Goal: Task Accomplishment & Management: Complete application form

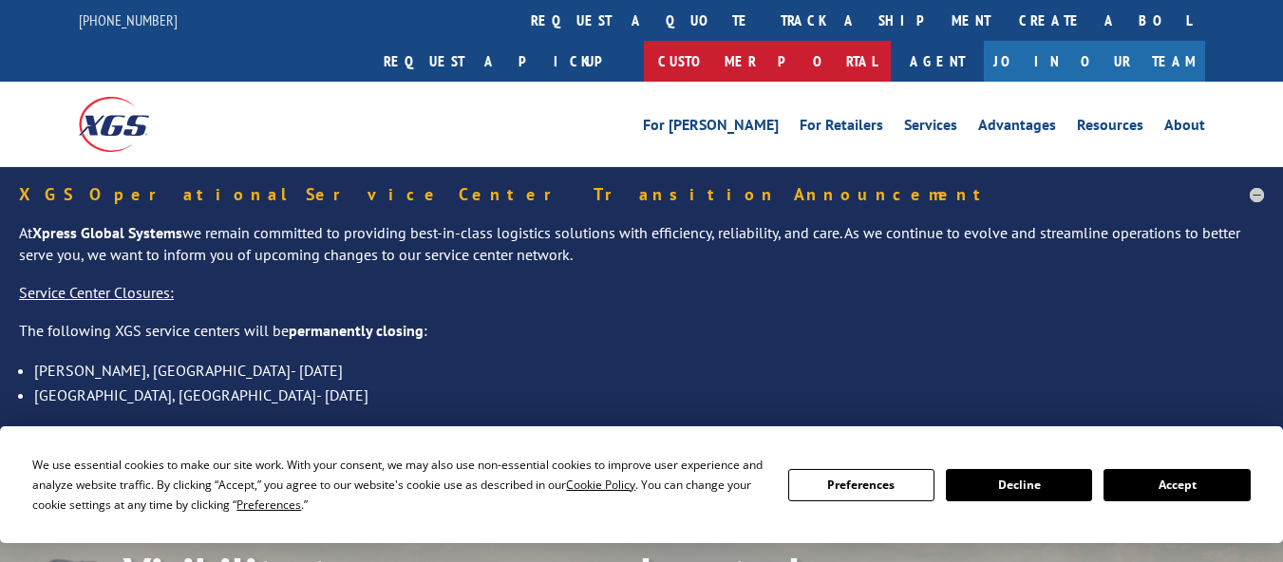
click at [891, 41] on link "Customer Portal" at bounding box center [767, 61] width 247 height 41
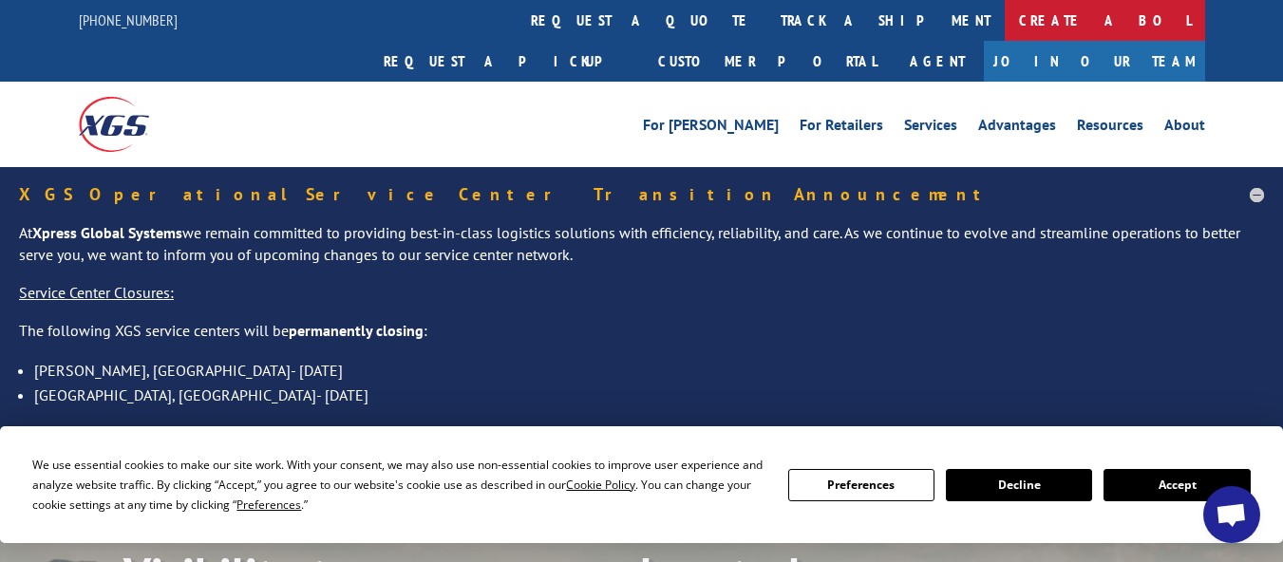
click at [1005, 27] on link "Create a BOL" at bounding box center [1105, 20] width 200 height 41
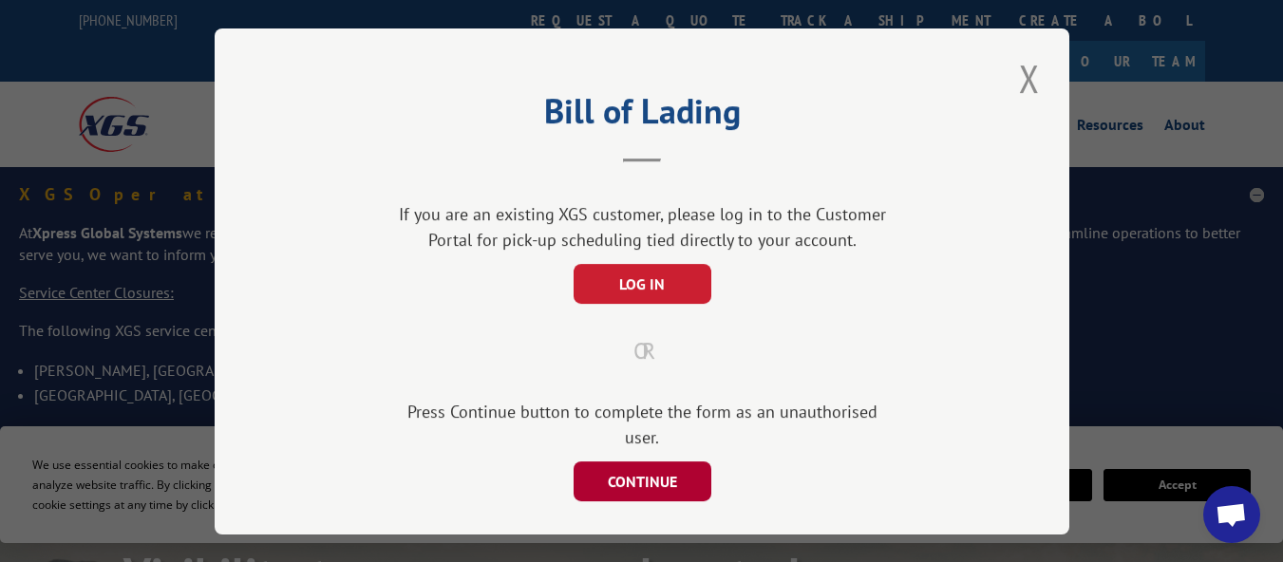
click at [635, 462] on button "CONTINUE" at bounding box center [642, 482] width 138 height 40
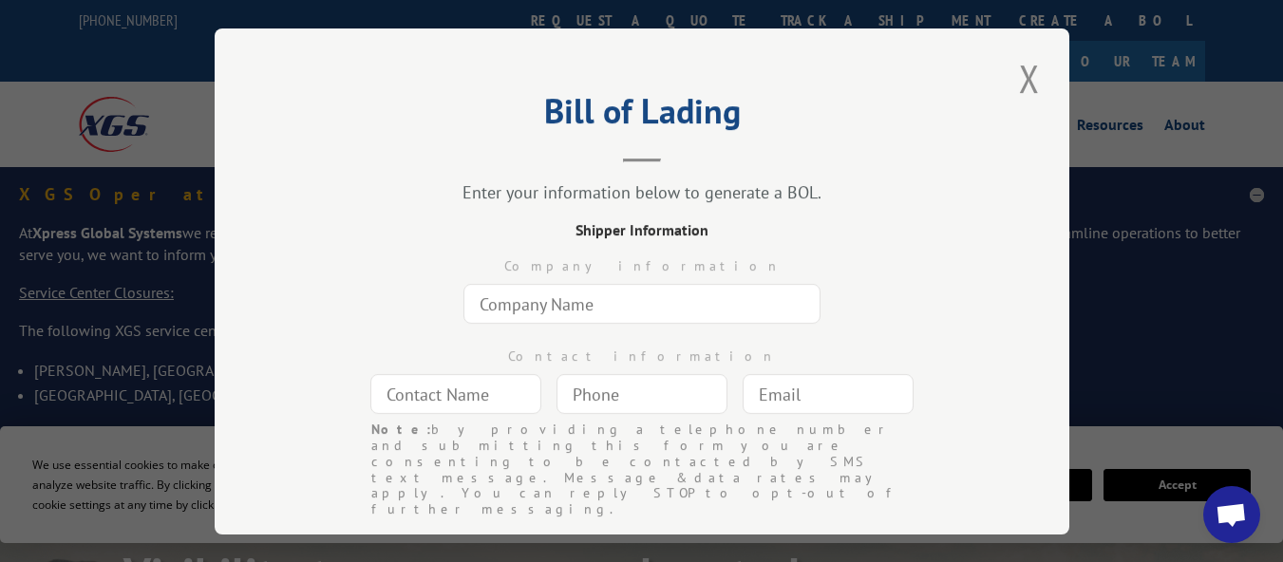
click at [587, 295] on input "text" at bounding box center [641, 304] width 357 height 40
type input "X"
click at [1013, 80] on button "Close modal" at bounding box center [1029, 78] width 32 height 52
